Goal: Transaction & Acquisition: Purchase product/service

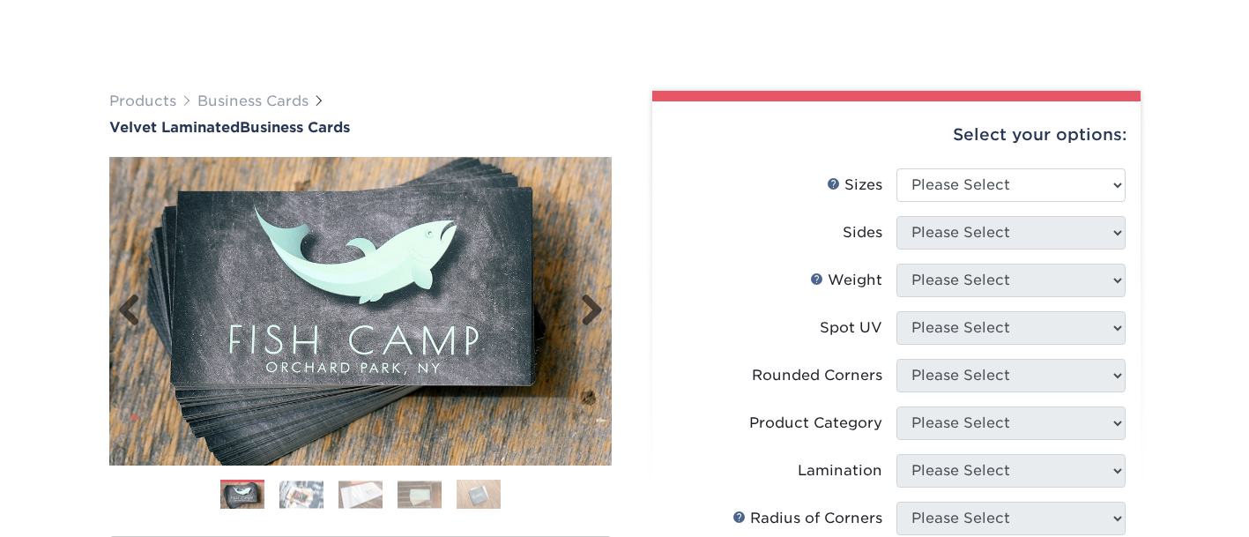
scroll to position [176, 0]
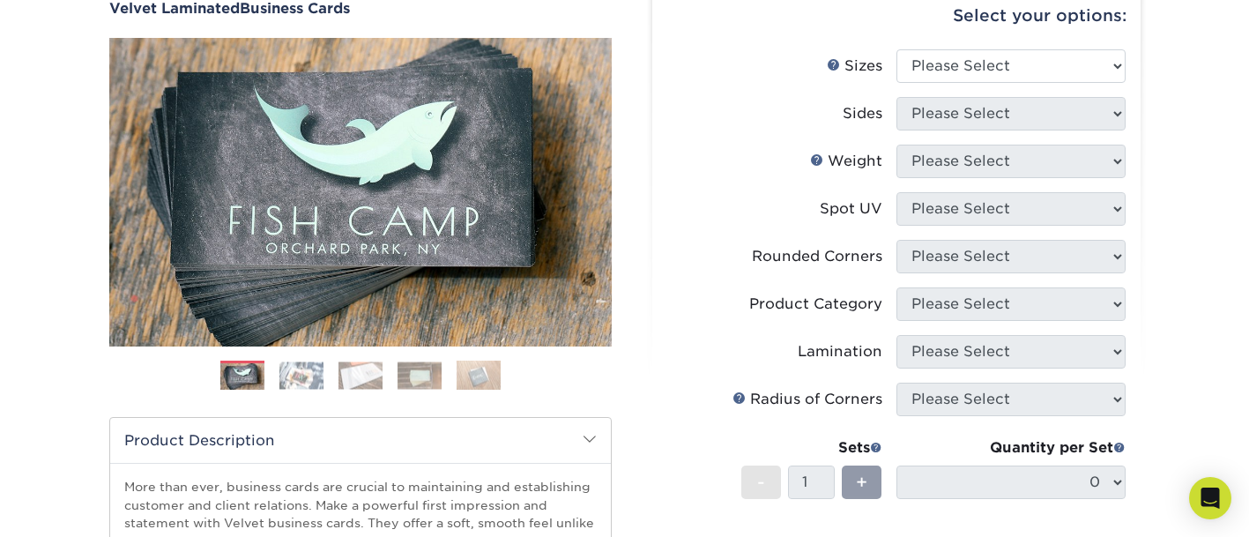
click at [306, 379] on img at bounding box center [301, 374] width 44 height 27
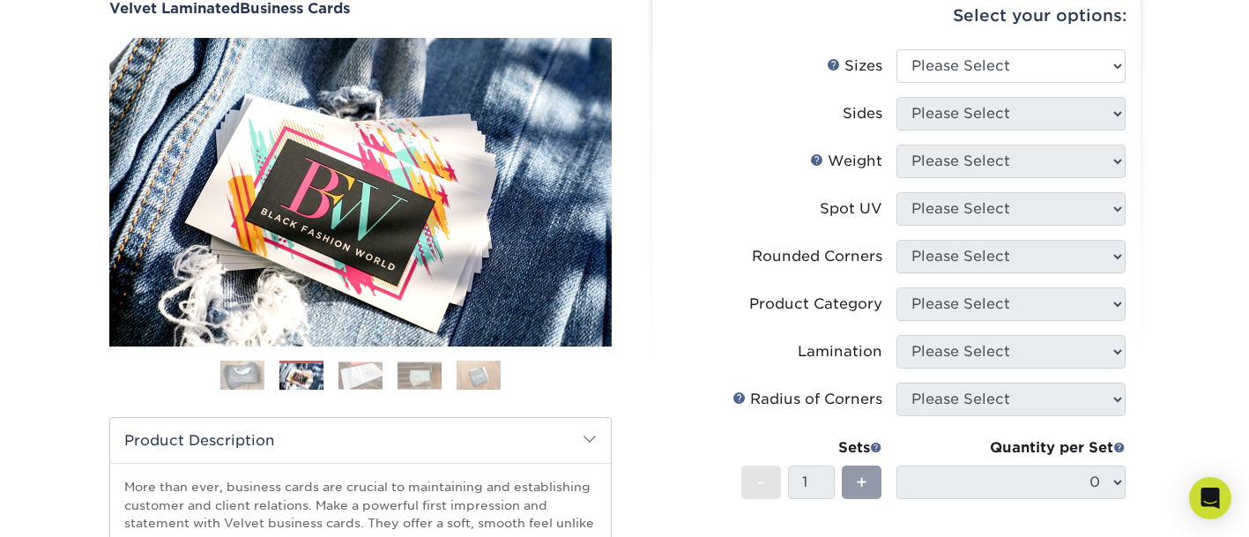
click at [361, 374] on img at bounding box center [361, 374] width 44 height 27
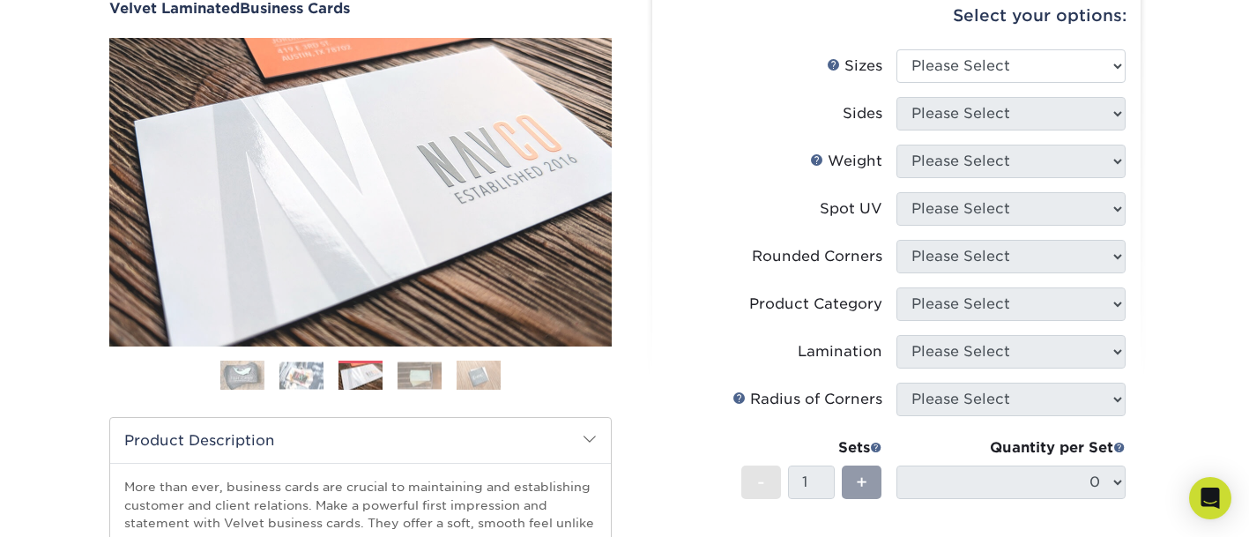
click at [422, 379] on img at bounding box center [420, 374] width 44 height 27
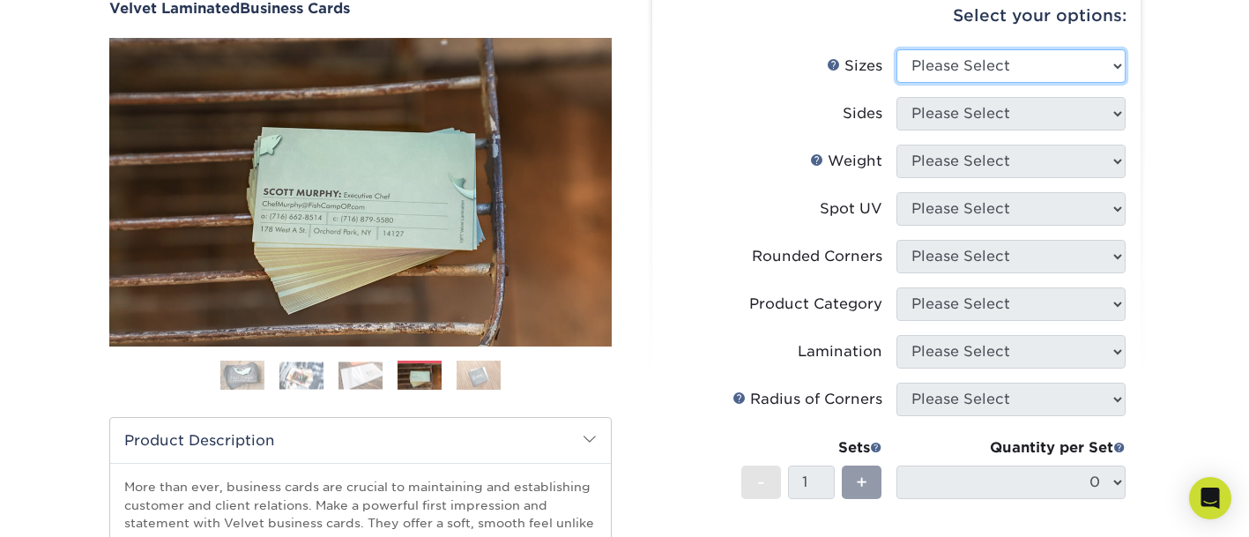
click at [933, 65] on select "Please Select 1.5" x 3.5" - Mini 1.75" x 3.5" - Mini 2" x 2" - Square 2" x 3" -…" at bounding box center [1011, 66] width 229 height 34
select select "2.00x3.50"
click at [897, 49] on select "Please Select 1.5" x 3.5" - Mini 1.75" x 3.5" - Mini 2" x 2" - Square 2" x 3" -…" at bounding box center [1011, 66] width 229 height 34
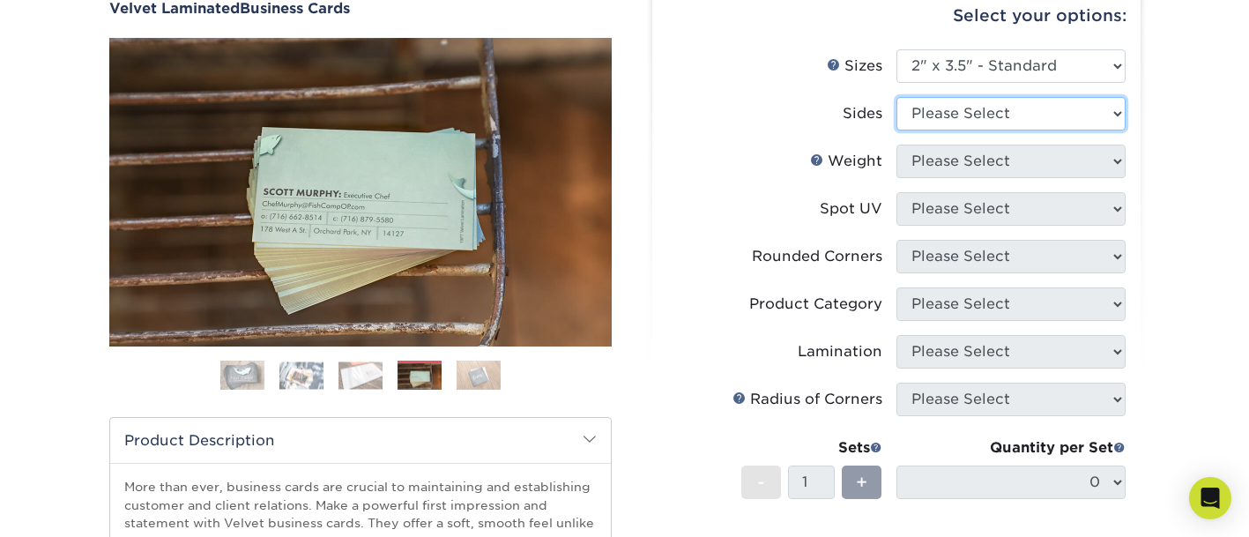
click at [950, 104] on select "Please Select Print Both Sides Print Front Only" at bounding box center [1011, 114] width 229 height 34
select select "13abbda7-1d64-4f25-8bb2-c179b224825d"
click at [897, 97] on select "Please Select Print Both Sides Print Front Only" at bounding box center [1011, 114] width 229 height 34
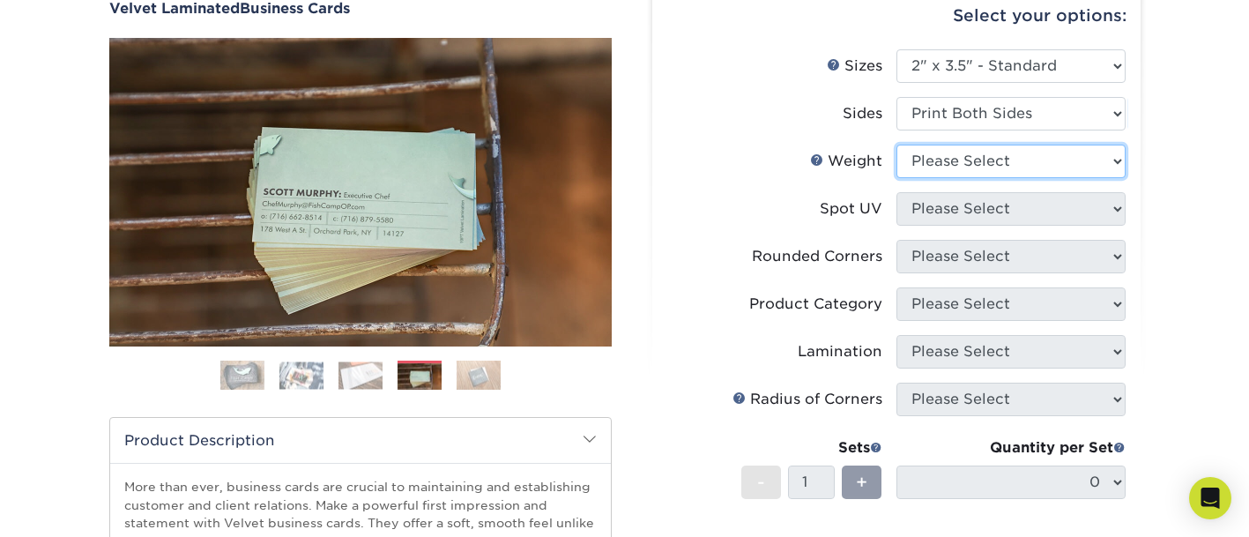
click at [958, 160] on select "Please Select 16PT" at bounding box center [1011, 162] width 229 height 34
select select "16PT"
click at [897, 145] on select "Please Select 16PT" at bounding box center [1011, 162] width 229 height 34
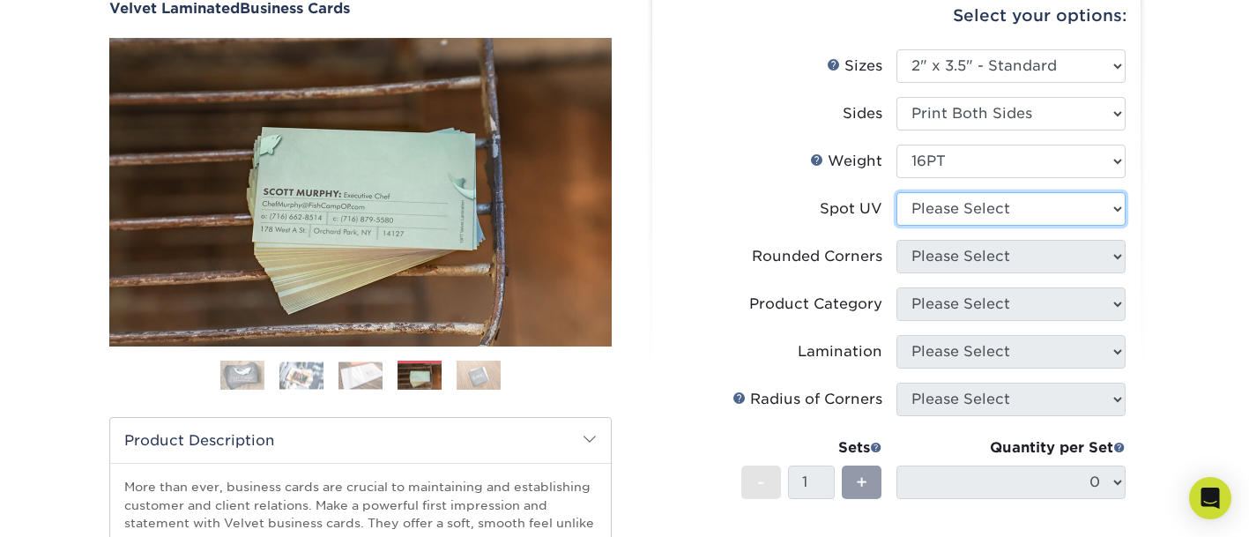
click at [970, 205] on select "Please Select No Spot UV Front and Back (Both Sides) Front Only Back Only" at bounding box center [1011, 209] width 229 height 34
click at [782, 227] on li "Spot UV Please Select No Spot UV Front and Back (Both Sides) Front Only Back On…" at bounding box center [896, 216] width 458 height 48
click at [927, 207] on select "Please Select No Spot UV Front and Back (Both Sides) Front Only Back Only" at bounding box center [1011, 209] width 229 height 34
select select "3"
click at [897, 192] on select "Please Select No Spot UV Front and Back (Both Sides) Front Only Back Only" at bounding box center [1011, 209] width 229 height 34
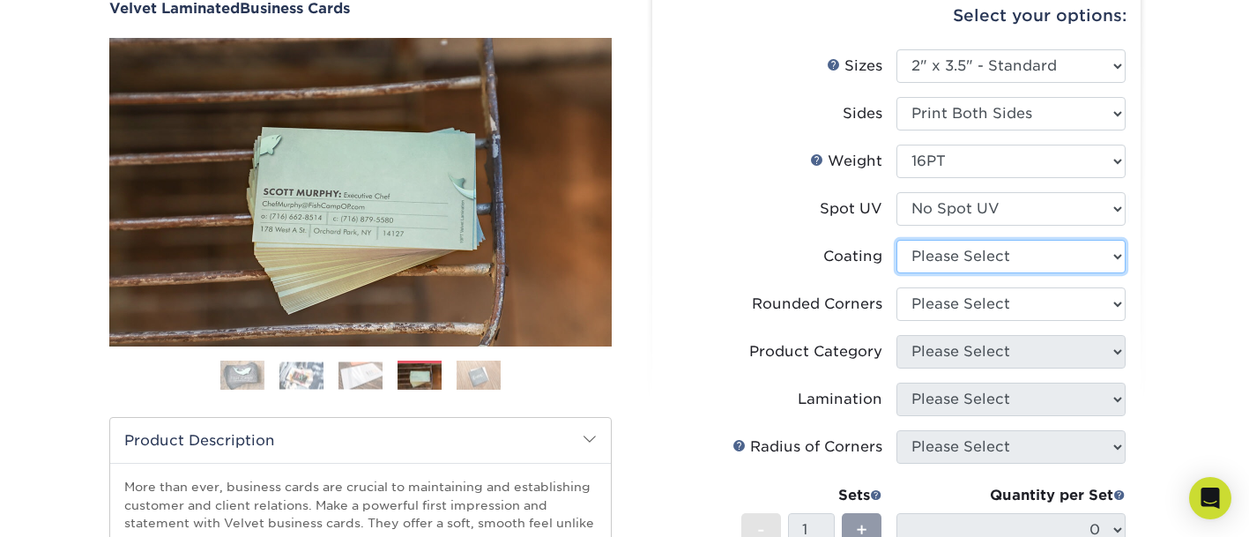
click at [950, 259] on select at bounding box center [1011, 257] width 229 height 34
click at [800, 243] on label "Coating" at bounding box center [781, 257] width 229 height 34
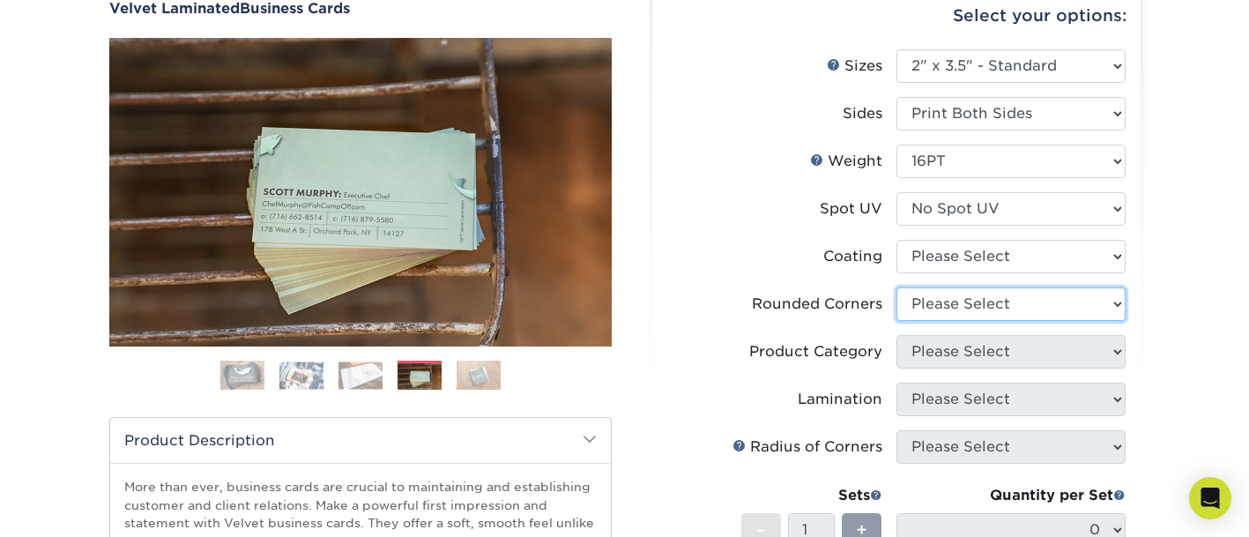
click at [925, 302] on select "Please Select Yes - Round 2 Corners Yes - Round 4 Corners No" at bounding box center [1011, 304] width 229 height 34
select select "0"
click at [897, 287] on select "Please Select Yes - Round 2 Corners Yes - Round 4 Corners No" at bounding box center [1011, 304] width 229 height 34
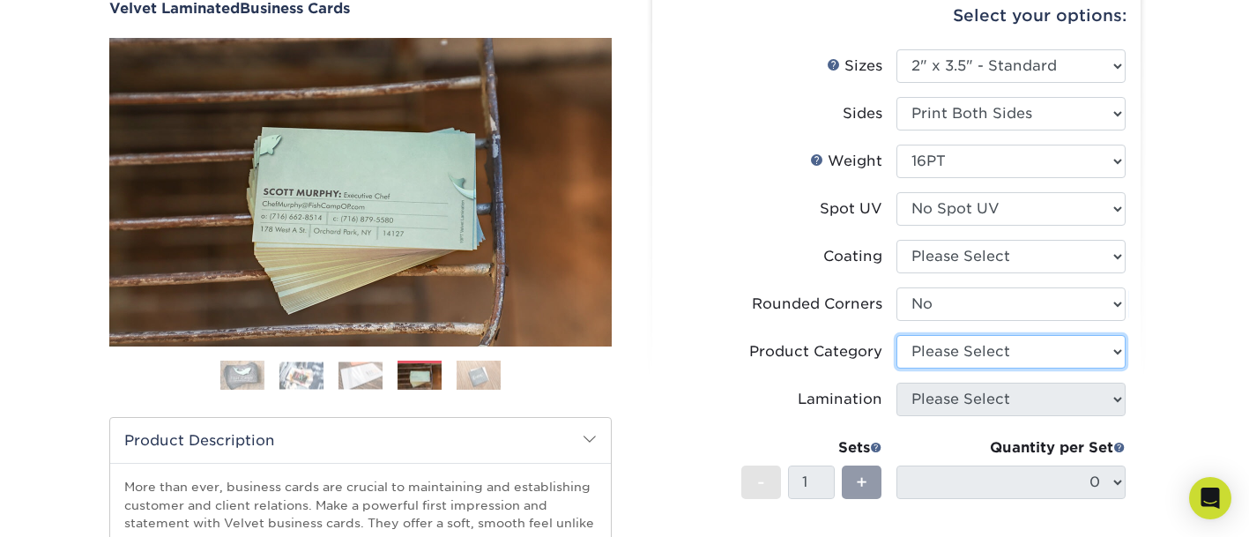
click at [940, 354] on select "Please Select" at bounding box center [1011, 352] width 229 height 34
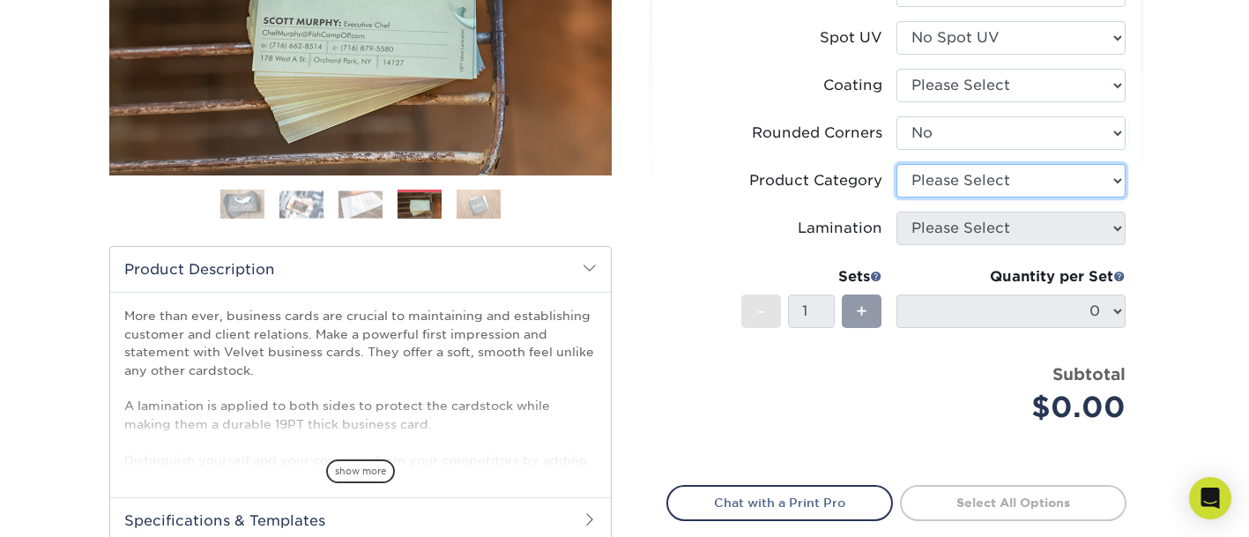
scroll to position [353, 0]
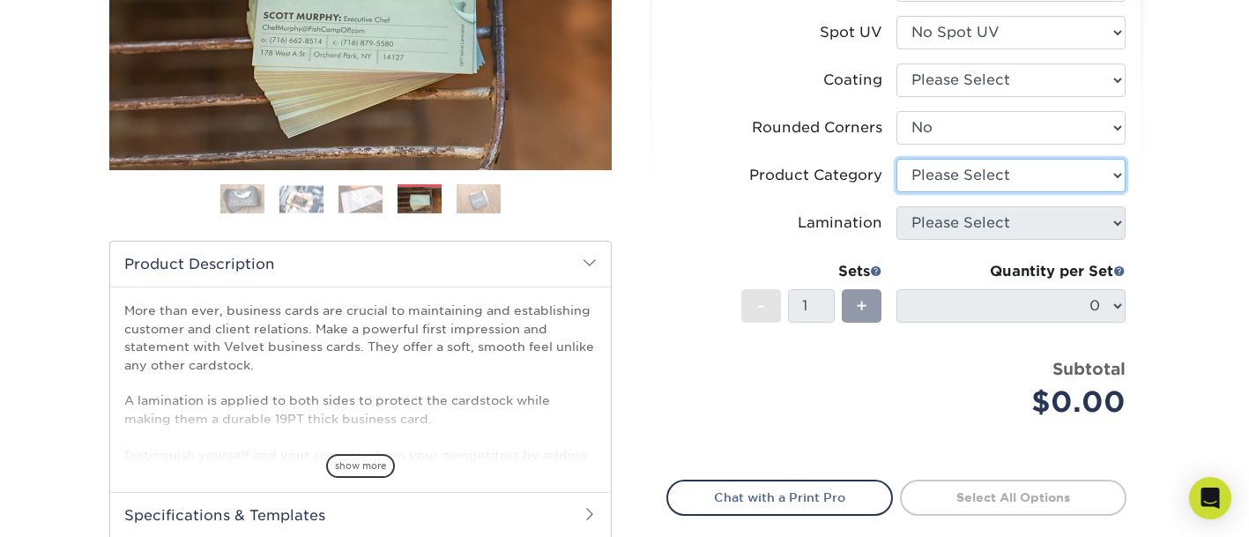
click at [939, 169] on select "Please Select" at bounding box center [1011, 176] width 229 height 34
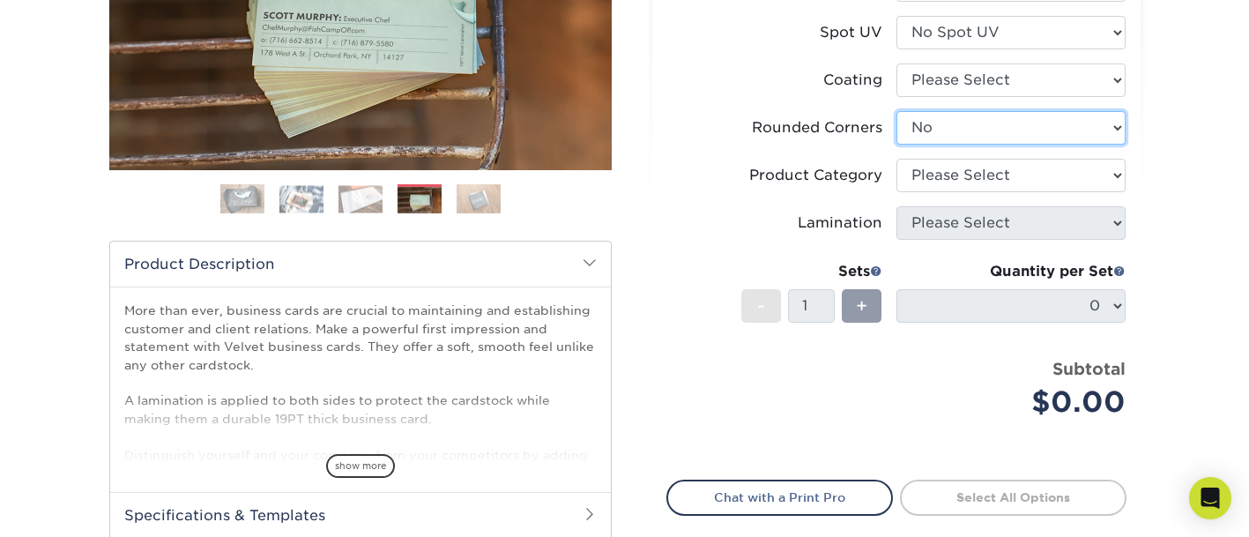
click at [937, 141] on select "Please Select Yes - Round 2 Corners Yes - Round 4 Corners No" at bounding box center [1011, 128] width 229 height 34
click at [897, 111] on select "Please Select Yes - Round 2 Corners Yes - Round 4 Corners No" at bounding box center [1011, 128] width 229 height 34
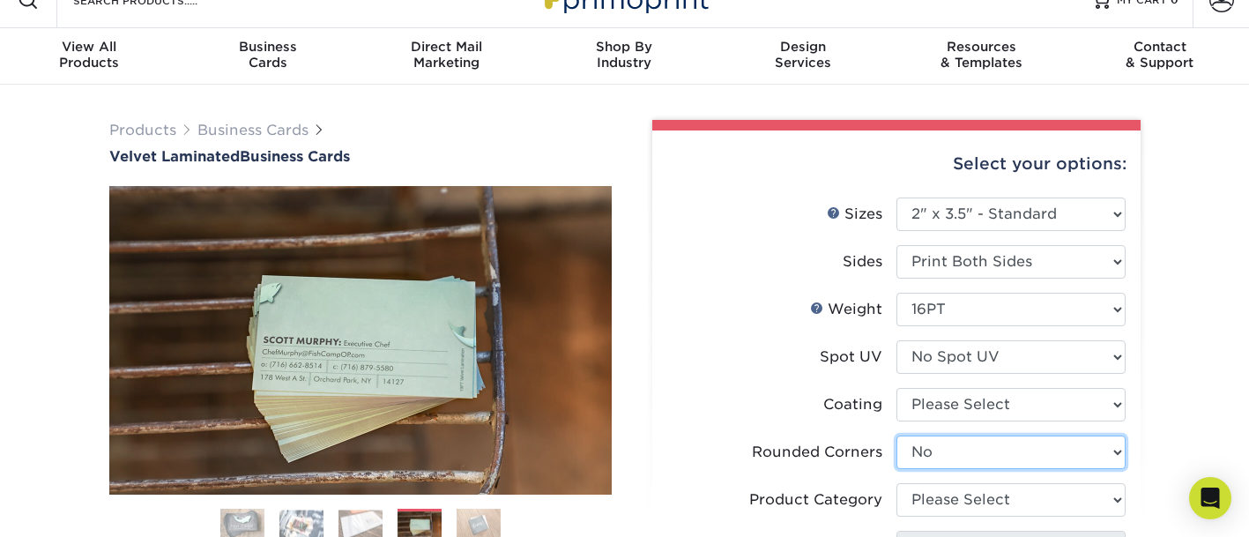
scroll to position [0, 0]
